Goal: Task Accomplishment & Management: Manage account settings

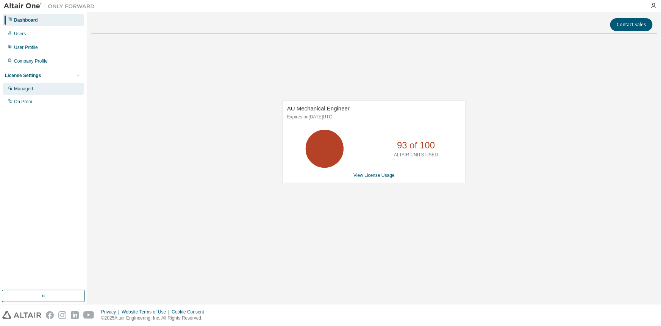
click at [49, 93] on div "Managed" at bounding box center [43, 89] width 81 height 12
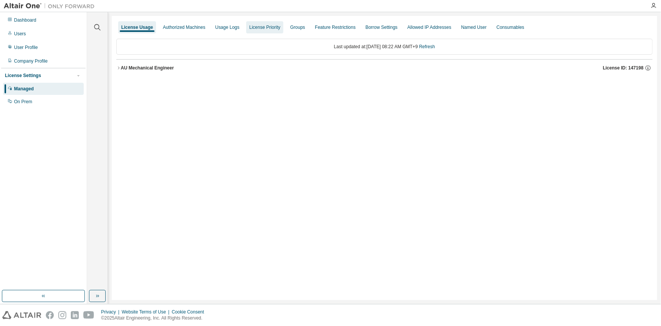
click at [246, 23] on div "License Priority" at bounding box center [264, 27] width 37 height 12
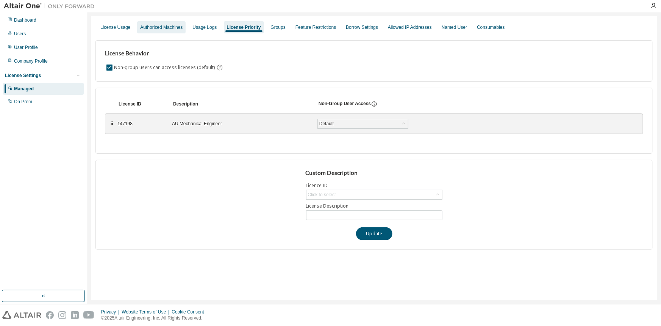
click at [150, 22] on div "Authorized Machines" at bounding box center [161, 27] width 49 height 12
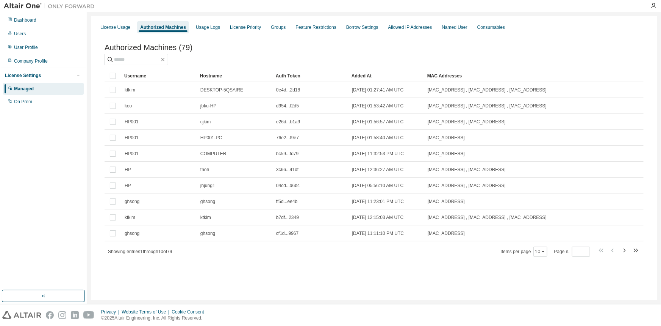
click at [117, 34] on div "Authorized Machines (79) Clear Load Save Save As Field Operator Value Select fi…" at bounding box center [375, 155] width 558 height 242
click at [117, 30] on div "License Usage" at bounding box center [115, 27] width 36 height 12
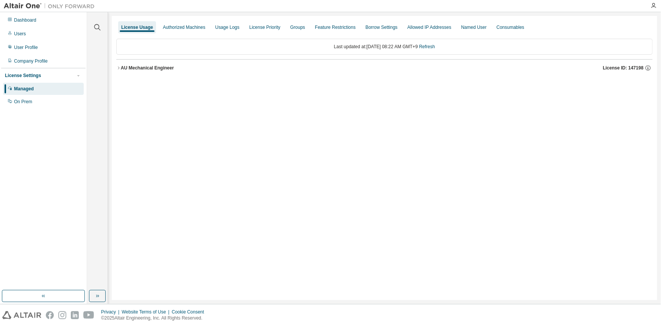
click at [133, 74] on button "AU Mechanical Engineer License ID: 147198" at bounding box center [384, 68] width 537 height 17
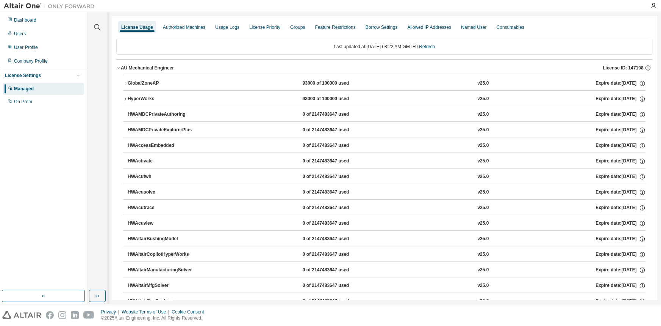
click at [133, 102] on div "HyperWorks" at bounding box center [162, 99] width 68 height 7
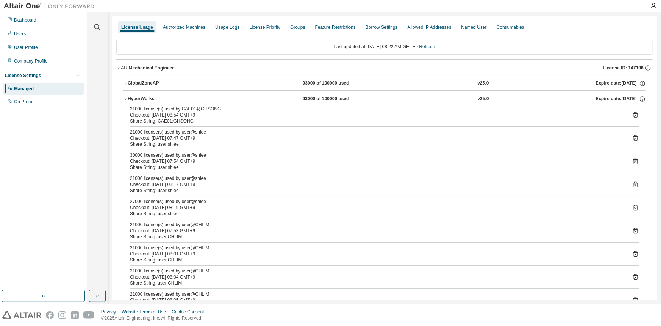
click at [261, 163] on div "Checkout: 2025-08-12 07:54 GMT+9" at bounding box center [375, 161] width 491 height 6
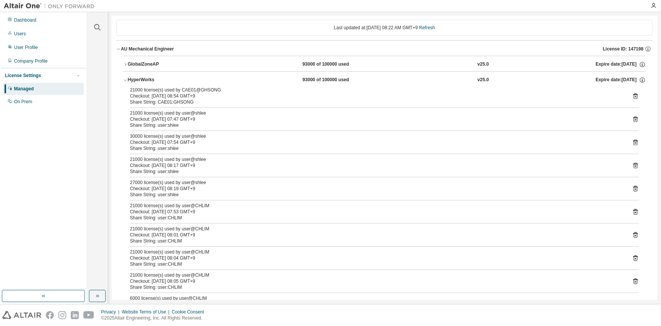
scroll to position [34, 0]
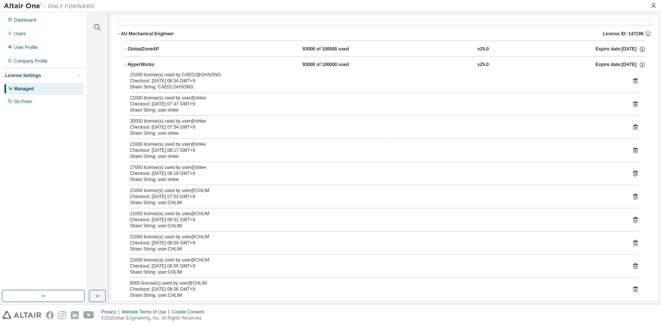
drag, startPoint x: 267, startPoint y: 214, endPoint x: 254, endPoint y: 245, distance: 32.8
click at [254, 245] on div "21000 license(s) used by CAE01@GHSONG Checkout: 2025-08-11 08:54 GMT+9 Share St…" at bounding box center [384, 198] width 523 height 252
click at [254, 246] on div "Share String: user:CHLIM" at bounding box center [375, 249] width 491 height 6
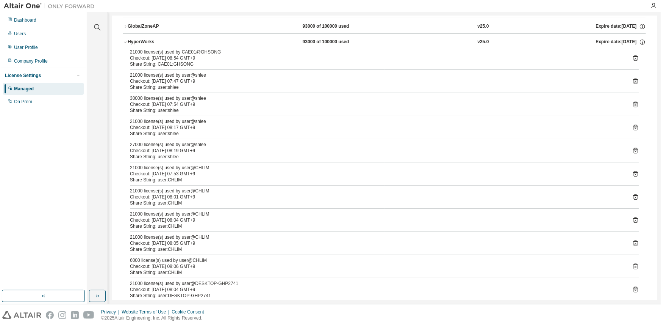
scroll to position [69, 0]
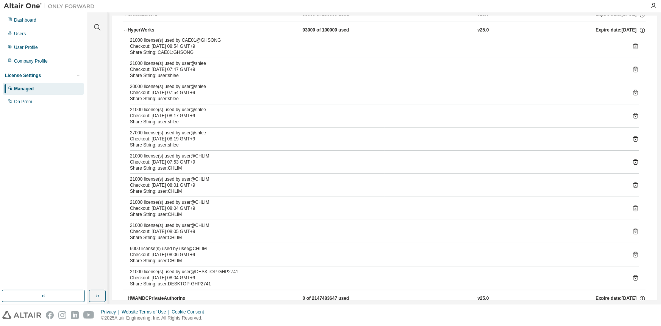
click at [102, 236] on div "Clear all Collapse on share string Yes No Only used licenses Yes No Only my usa…" at bounding box center [97, 151] width 18 height 276
click at [33, 25] on div "Dashboard" at bounding box center [43, 20] width 81 height 12
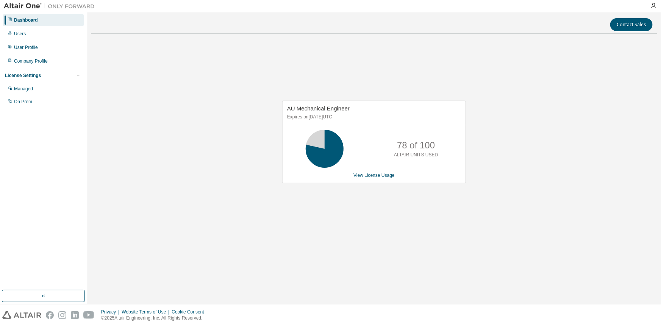
drag, startPoint x: 85, startPoint y: 235, endPoint x: 86, endPoint y: 207, distance: 27.3
click at [85, 235] on div "Dashboard Users User Profile Company Profile License Settings Managed On Prem" at bounding box center [43, 151] width 85 height 276
